Goal: Submit feedback/report problem

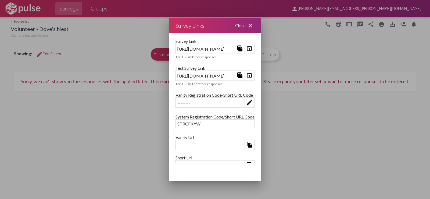
scroll to position [51, 0]
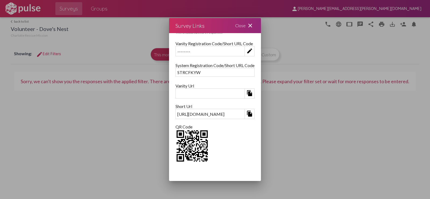
click at [253, 26] on mat-icon "close" at bounding box center [250, 25] width 6 height 6
